Goal: Entertainment & Leisure: Consume media (video, audio)

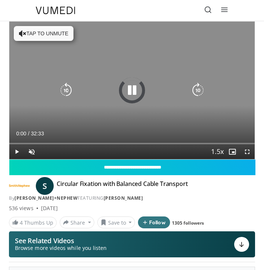
click at [134, 88] on icon "Video Player" at bounding box center [131, 90] width 15 height 15
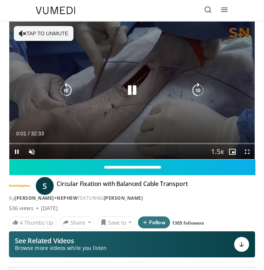
click at [34, 32] on button "Tap to unmute" at bounding box center [44, 33] width 60 height 15
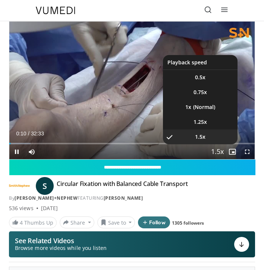
click at [221, 156] on span "Video Player" at bounding box center [217, 152] width 10 height 15
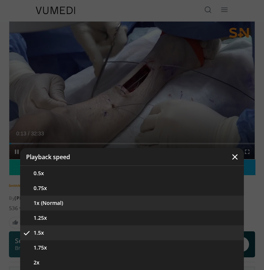
click at [66, 199] on button "1x (Normal)" at bounding box center [131, 203] width 223 height 15
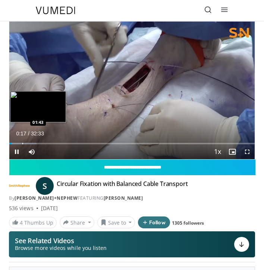
click at [23, 143] on video-js "**********" at bounding box center [131, 91] width 245 height 138
click at [31, 143] on div "Progress Bar" at bounding box center [31, 143] width 1 height 1
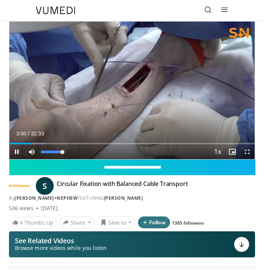
click at [27, 145] on span "Video Player" at bounding box center [31, 152] width 15 height 15
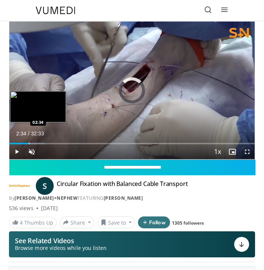
click at [29, 143] on div "Loaded : 14.35% 02:34 02:34" at bounding box center [131, 140] width 245 height 7
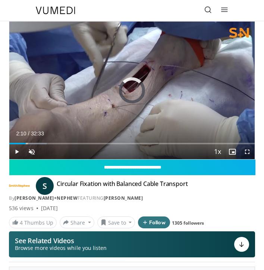
click at [26, 142] on div "Loaded : 15.22% 02:41 02:10" at bounding box center [131, 140] width 245 height 7
click at [31, 149] on span "Video Player" at bounding box center [31, 152] width 15 height 15
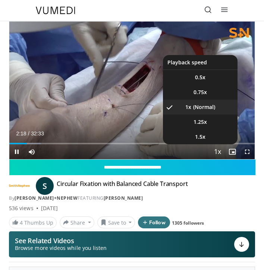
click at [217, 151] on span "Video Player" at bounding box center [217, 152] width 10 height 15
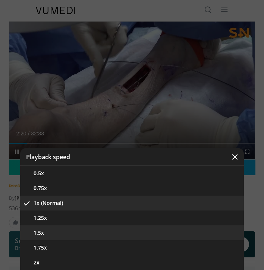
click at [87, 231] on button "1.5x" at bounding box center [131, 233] width 223 height 15
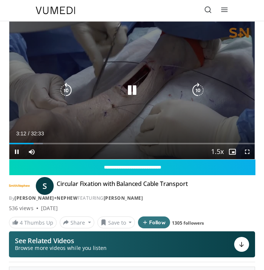
click at [129, 89] on icon "Video Player" at bounding box center [131, 90] width 15 height 15
click at [129, 91] on icon "Video Player" at bounding box center [131, 90] width 15 height 15
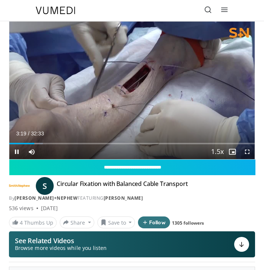
click at [129, 91] on div "10 seconds Tap to unmute" at bounding box center [131, 91] width 245 height 138
click at [16, 152] on span "Video Player" at bounding box center [16, 152] width 15 height 15
click at [246, 155] on span "Video Player" at bounding box center [246, 152] width 15 height 15
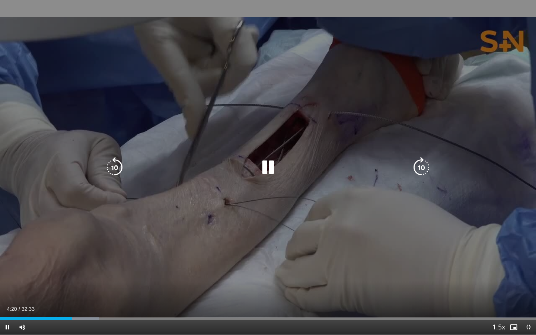
click at [263, 168] on icon "Video Player" at bounding box center [268, 167] width 21 height 21
click at [263, 169] on icon "Video Player" at bounding box center [268, 167] width 21 height 21
click at [116, 170] on icon "Video Player" at bounding box center [114, 167] width 21 height 21
